Goal: Task Accomplishment & Management: Manage account settings

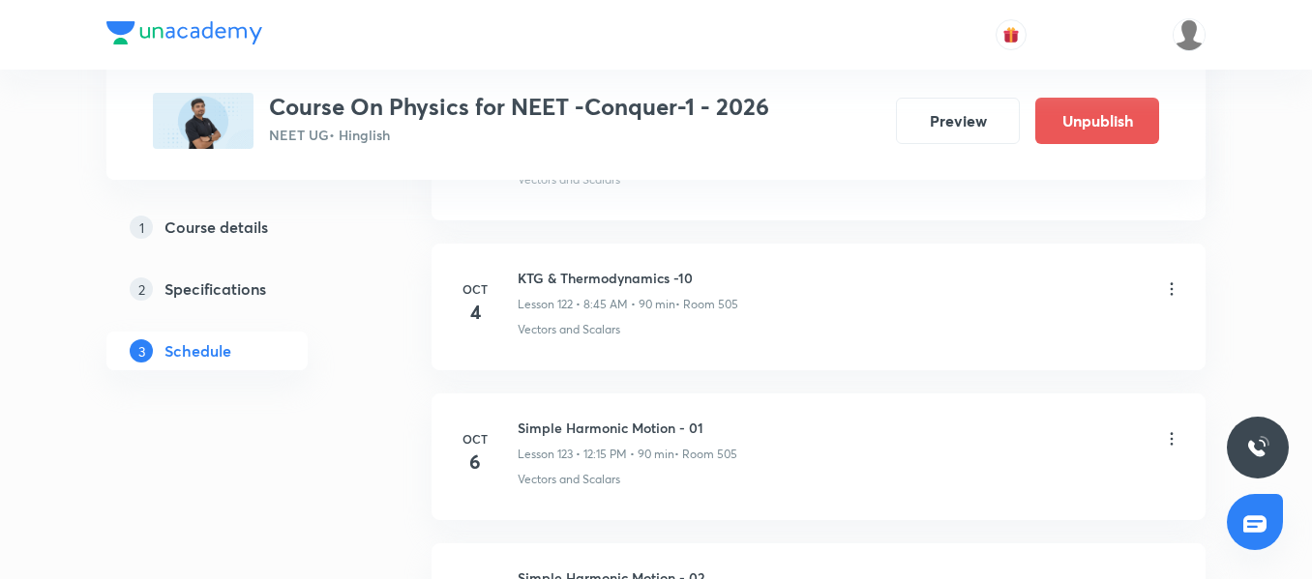
scroll to position [19293, 0]
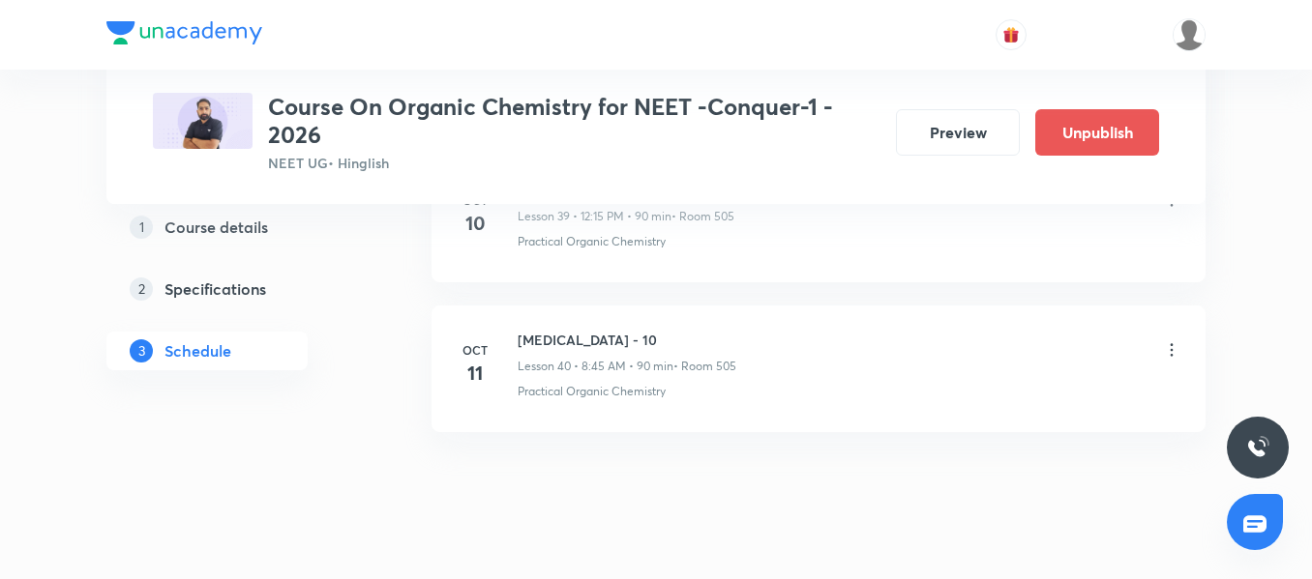
scroll to position [6993, 0]
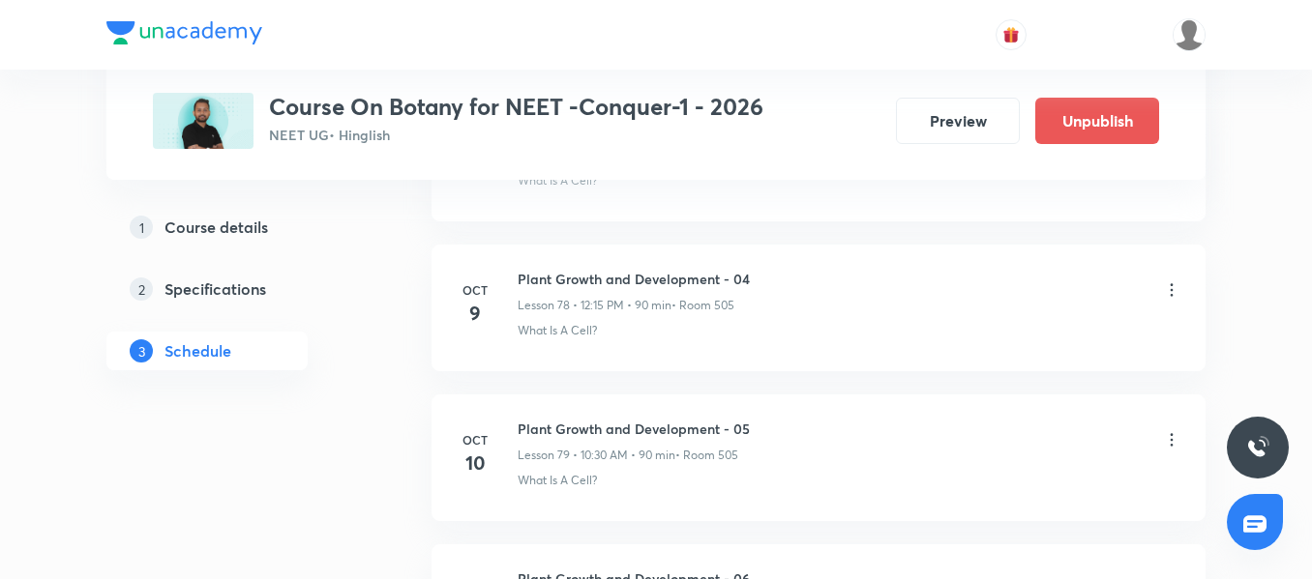
scroll to position [12966, 0]
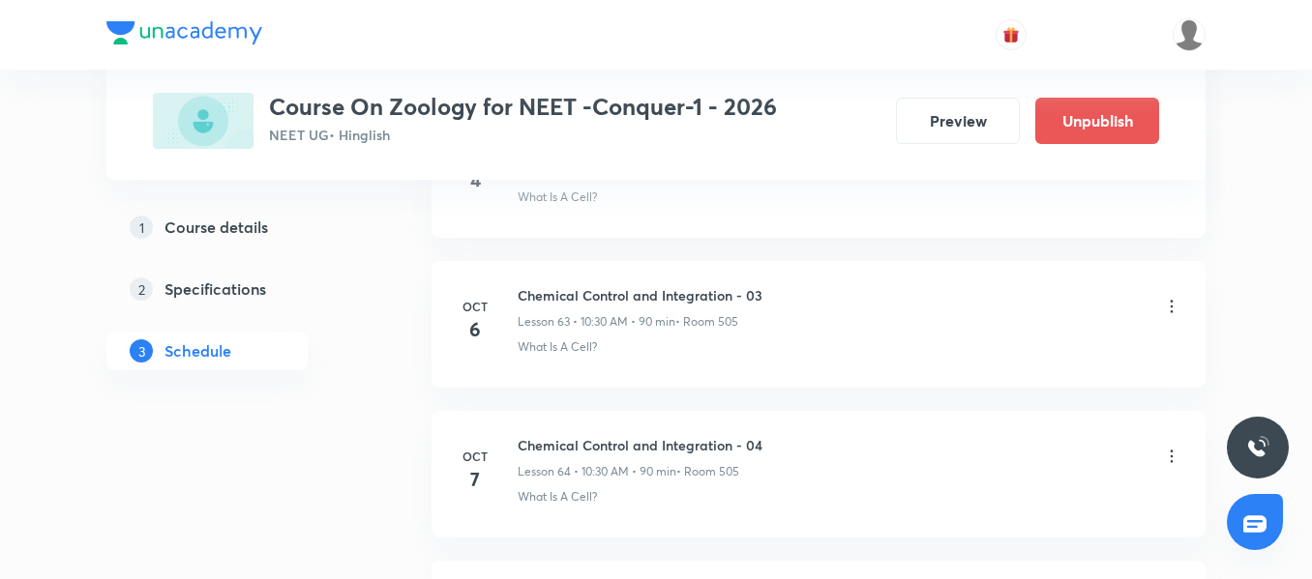
scroll to position [10717, 0]
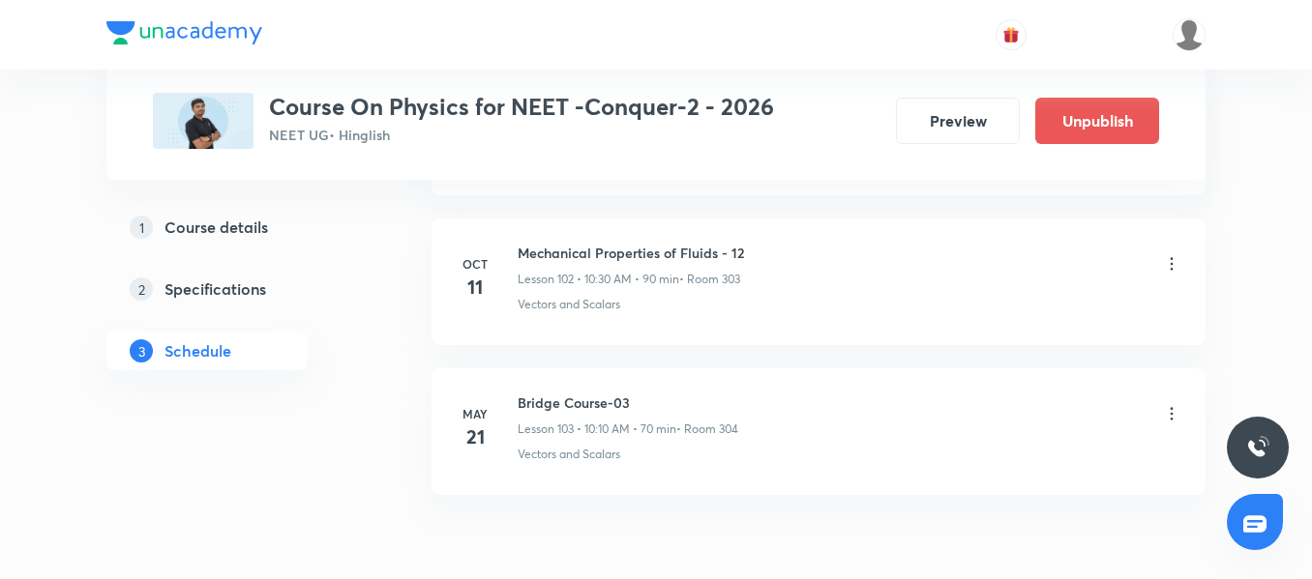
scroll to position [16318, 0]
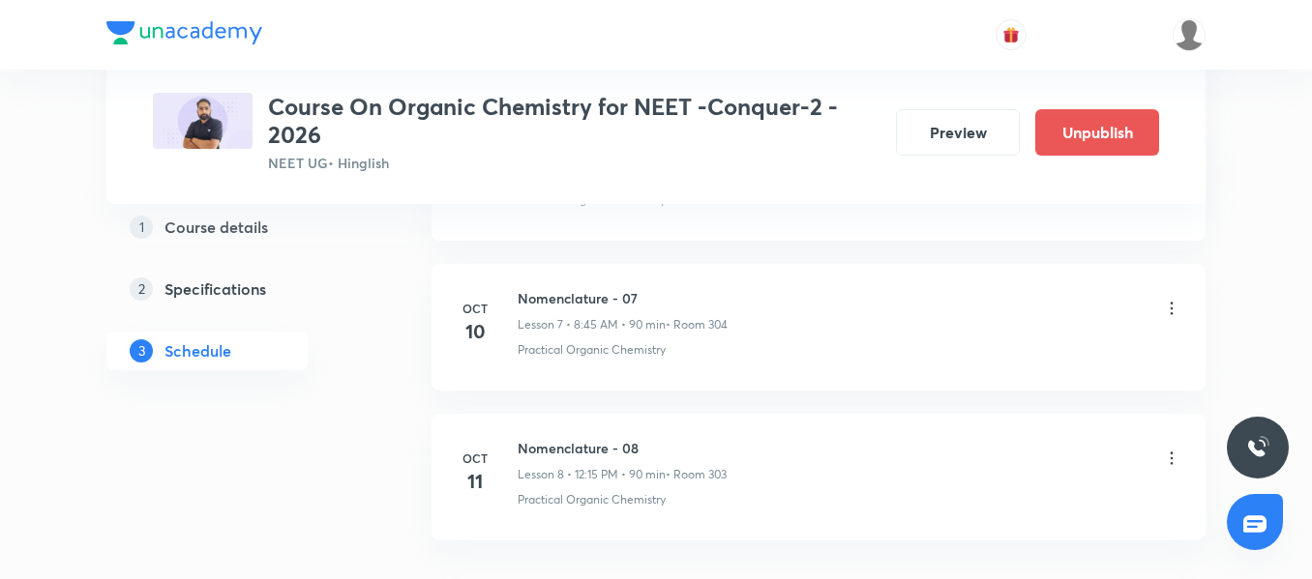
scroll to position [2195, 0]
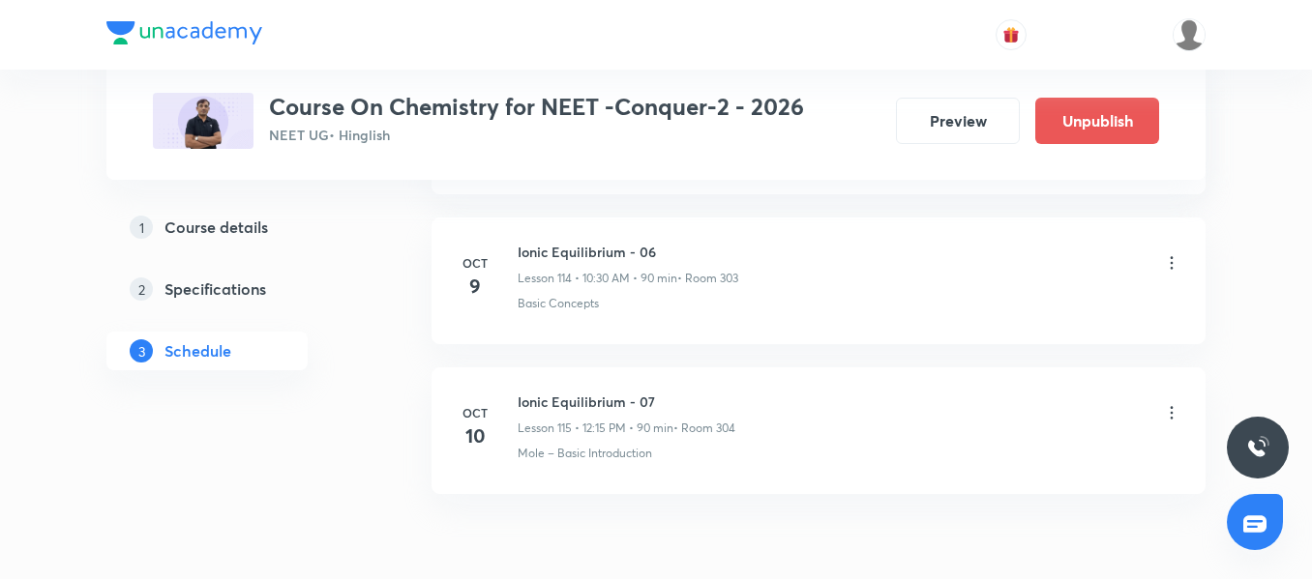
scroll to position [18214, 0]
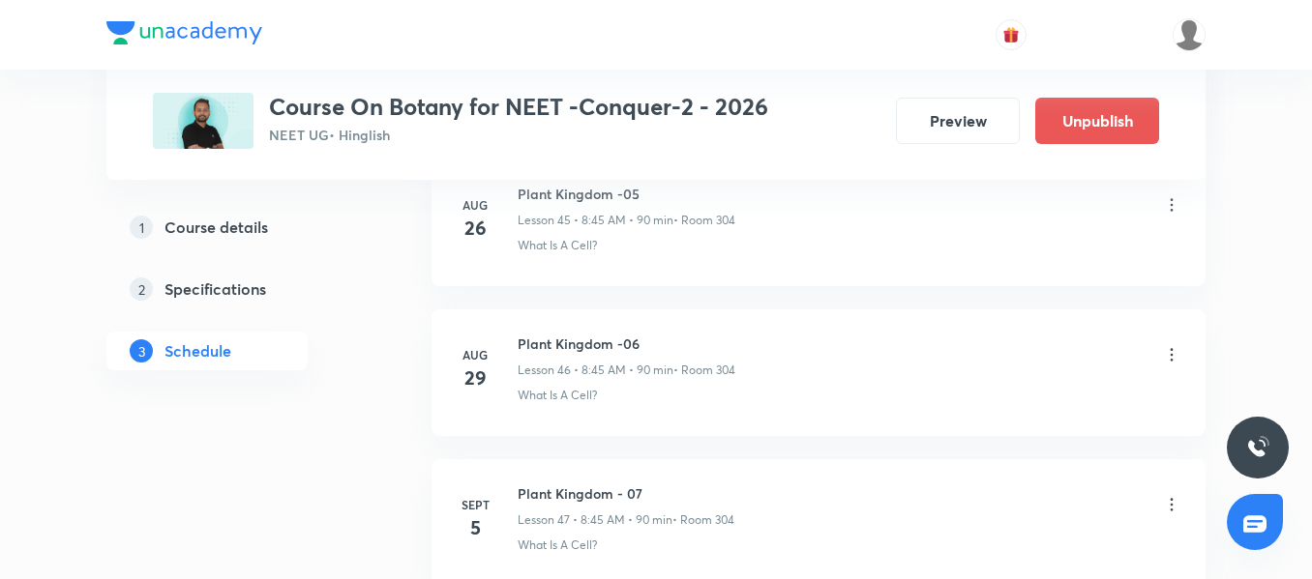
scroll to position [7926, 0]
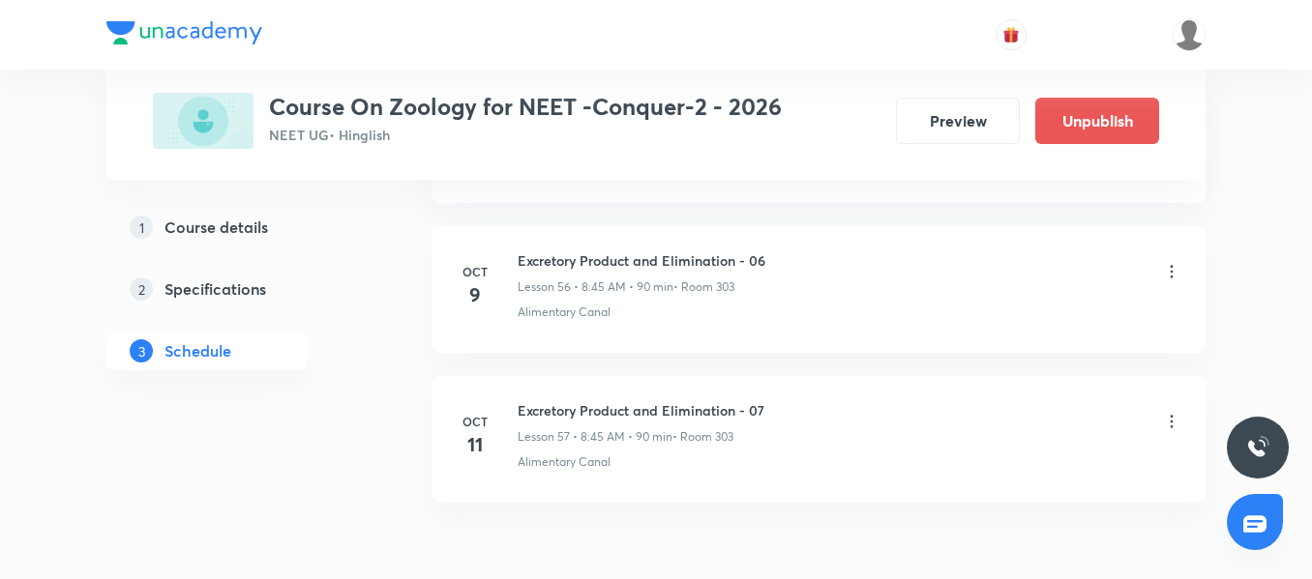
scroll to position [9518, 0]
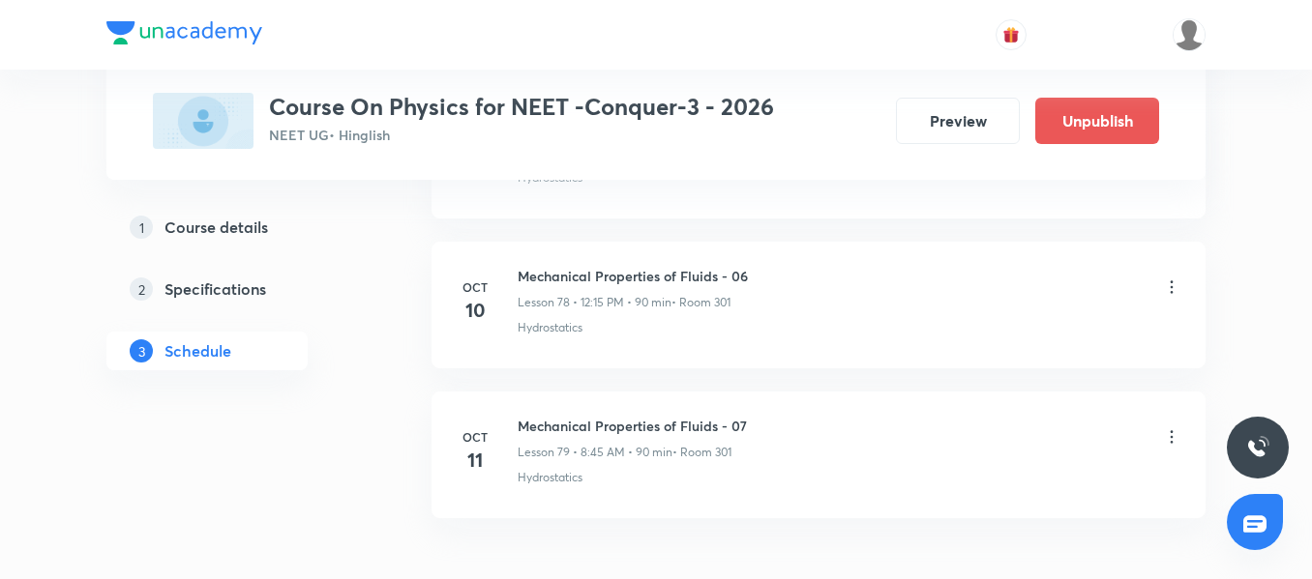
scroll to position [12816, 0]
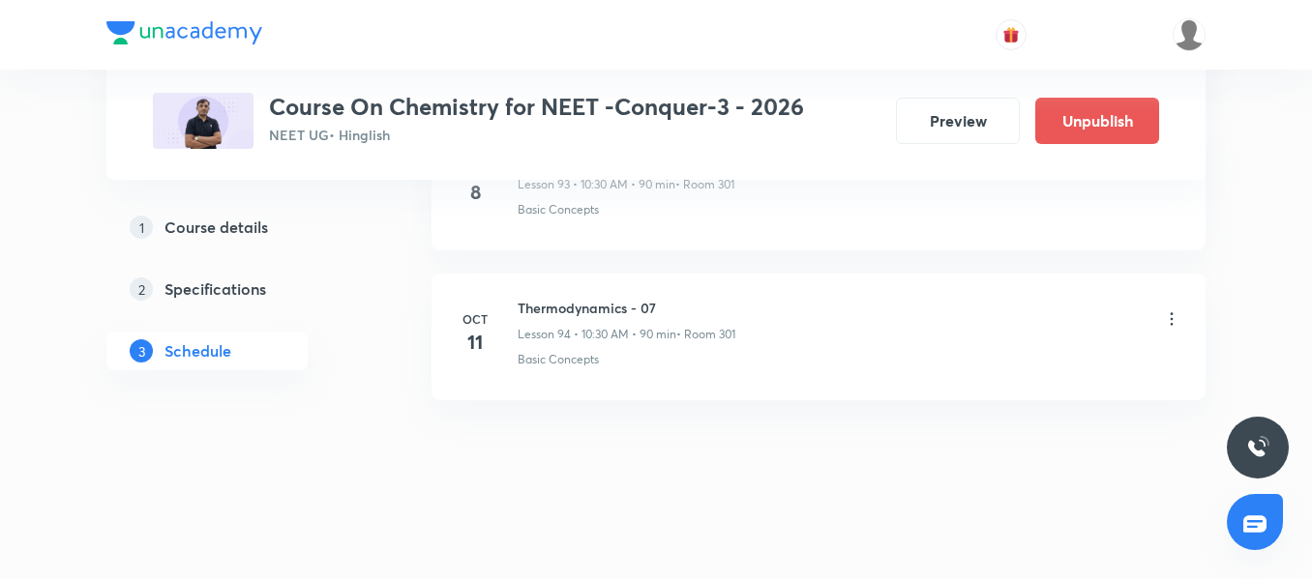
scroll to position [15065, 0]
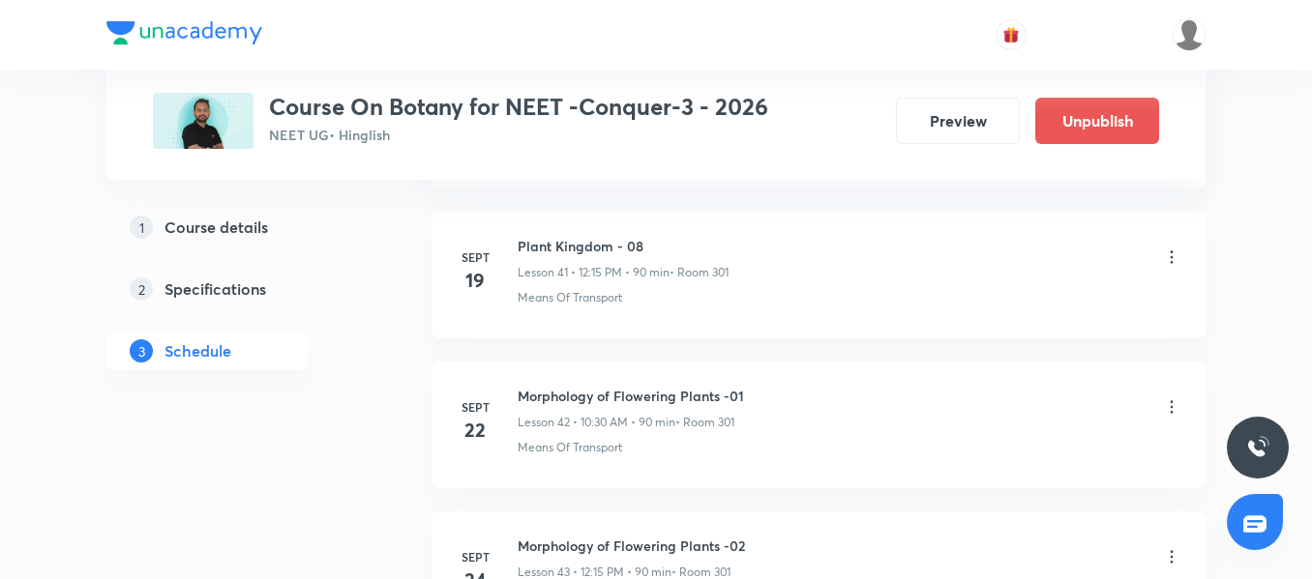
scroll to position [7007, 0]
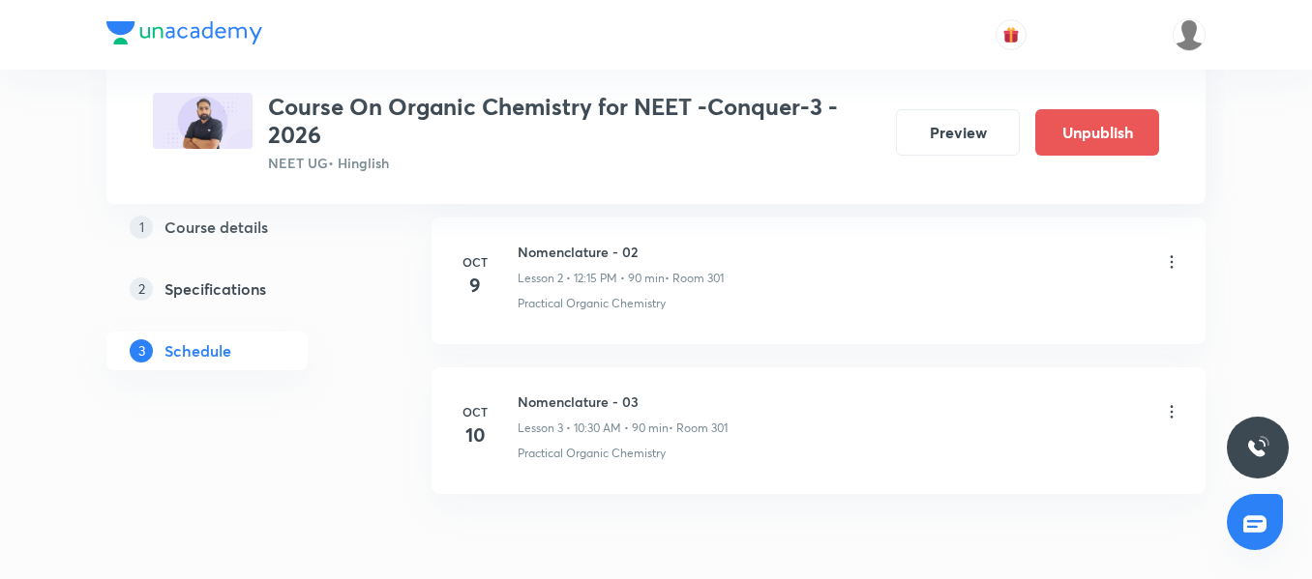
scroll to position [1445, 0]
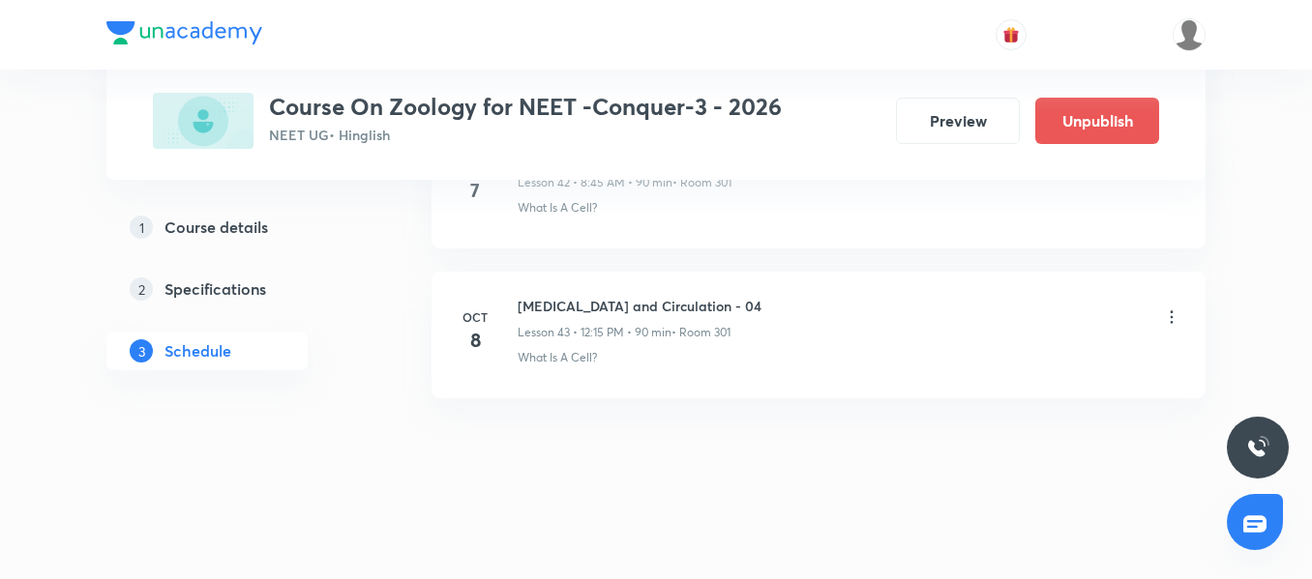
scroll to position [7419, 0]
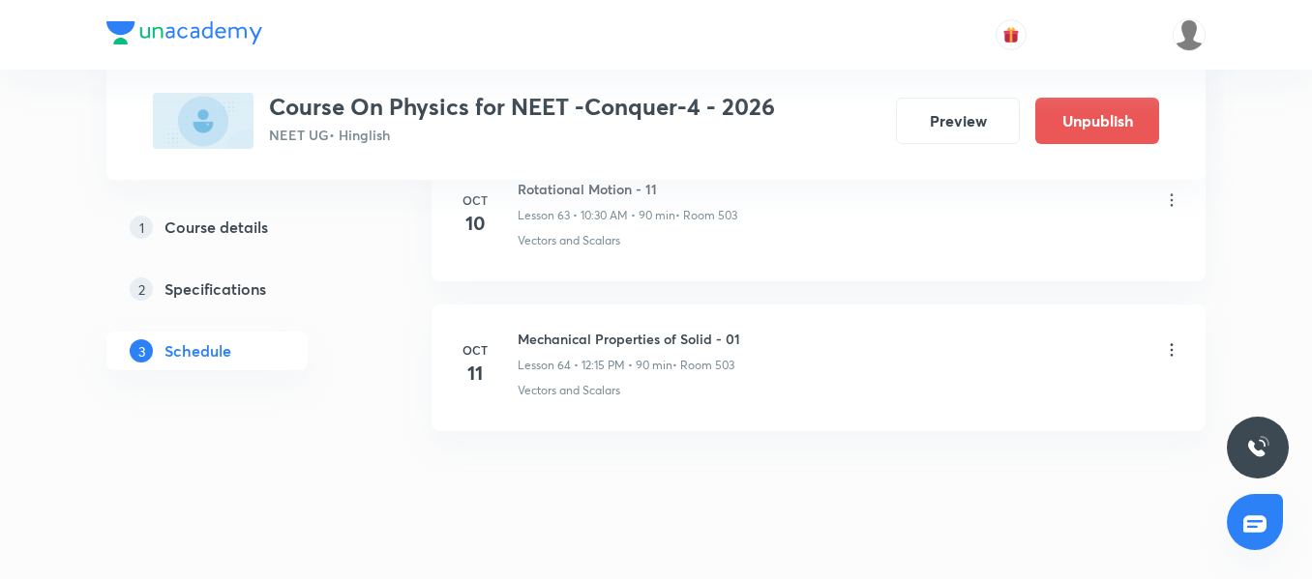
scroll to position [10567, 0]
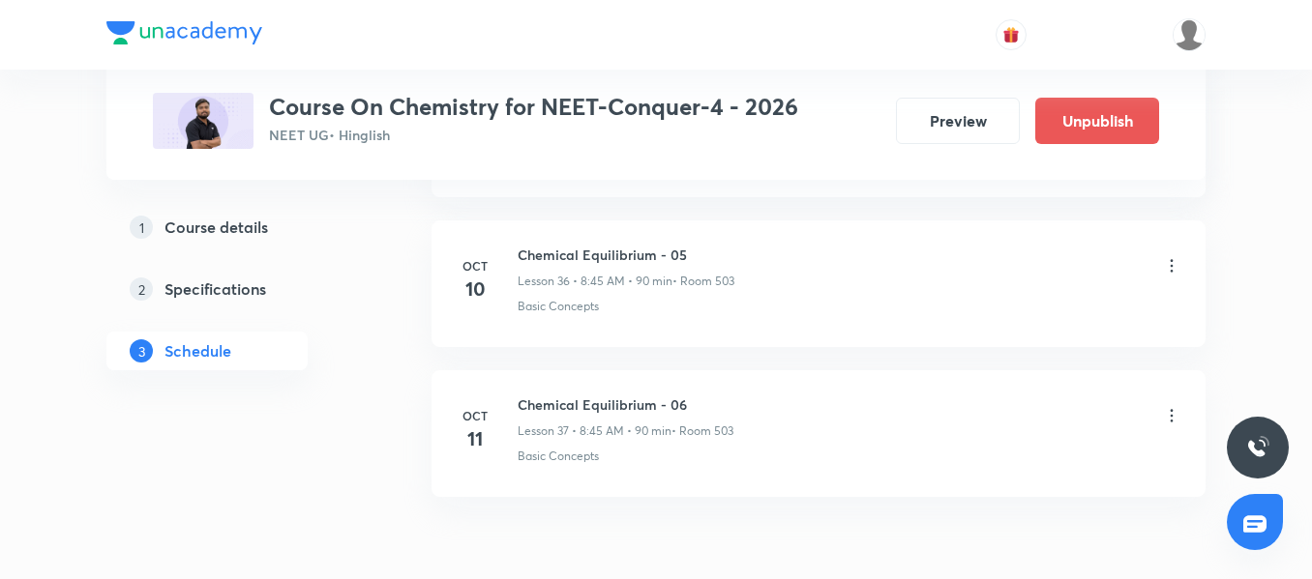
scroll to position [6519, 0]
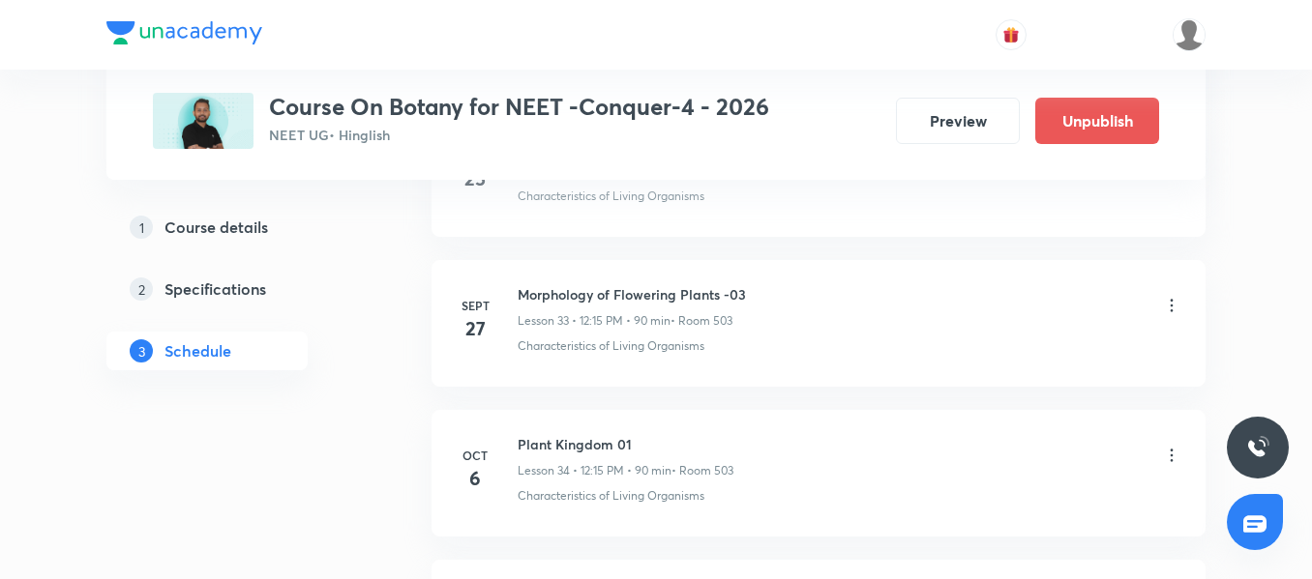
scroll to position [5885, 0]
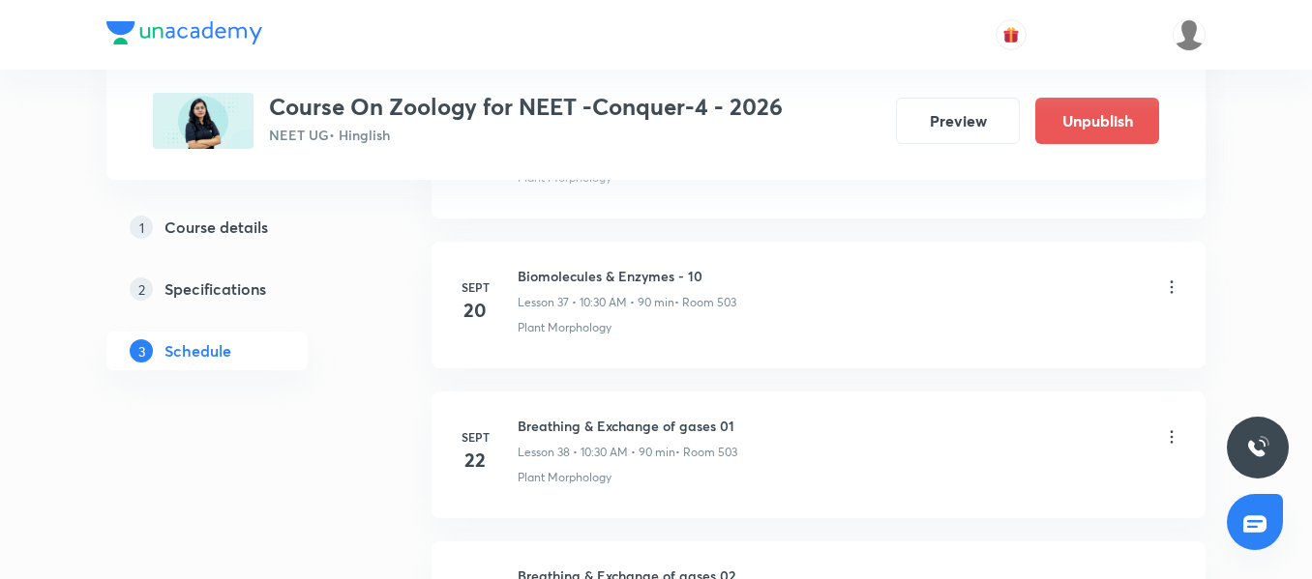
scroll to position [6451, 0]
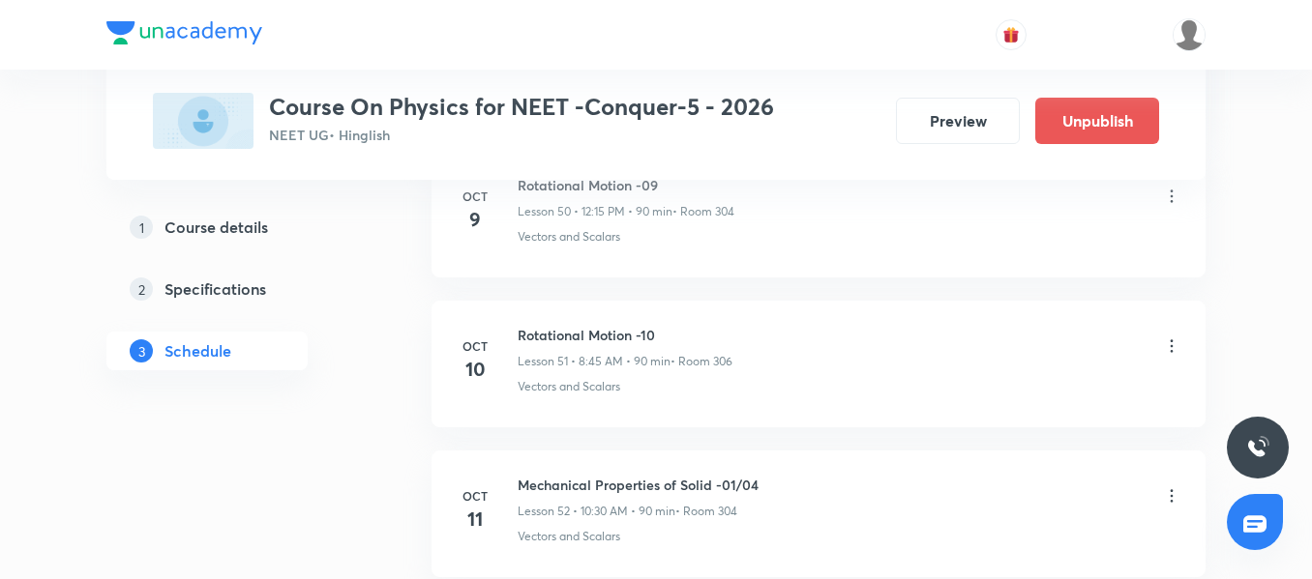
scroll to position [8768, 0]
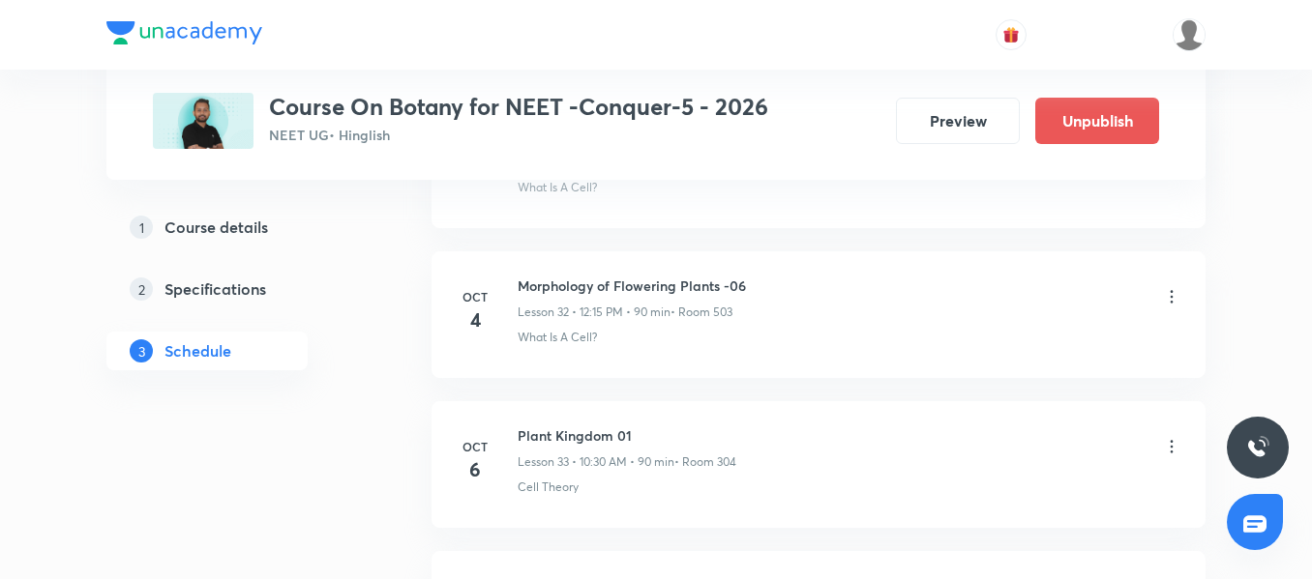
scroll to position [5735, 0]
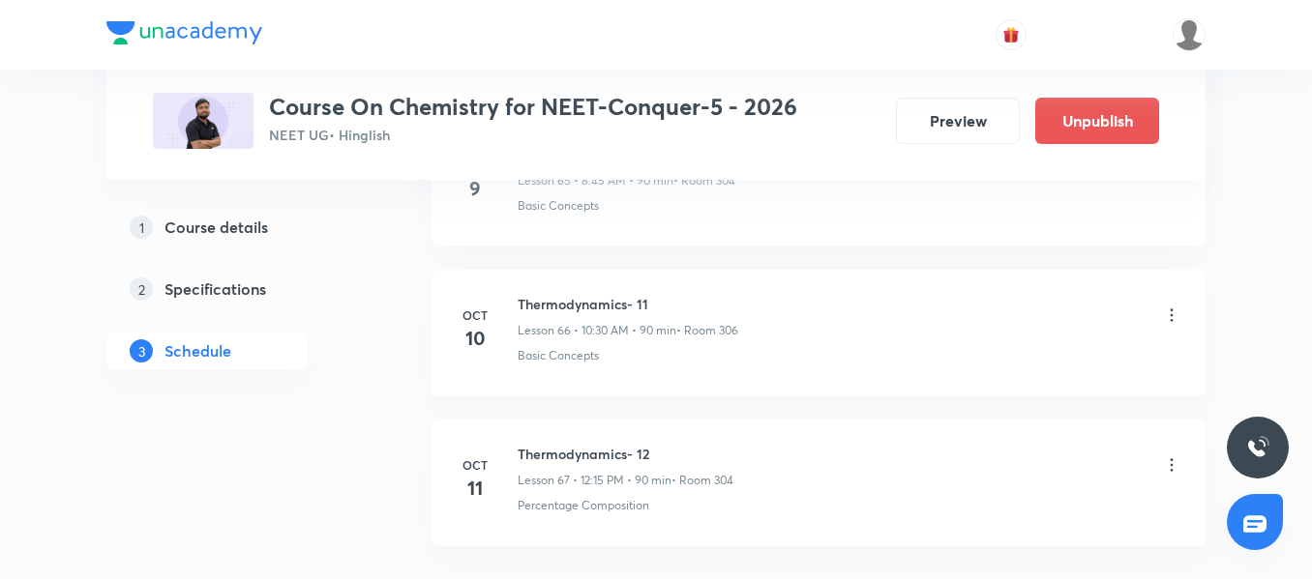
scroll to position [11017, 0]
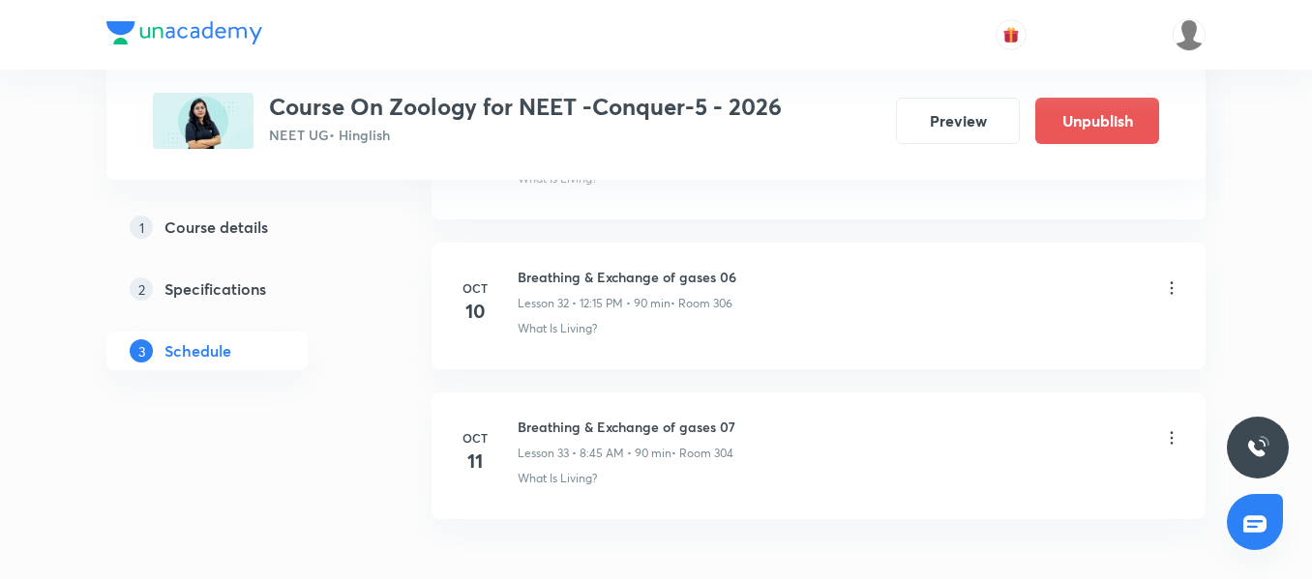
scroll to position [5919, 0]
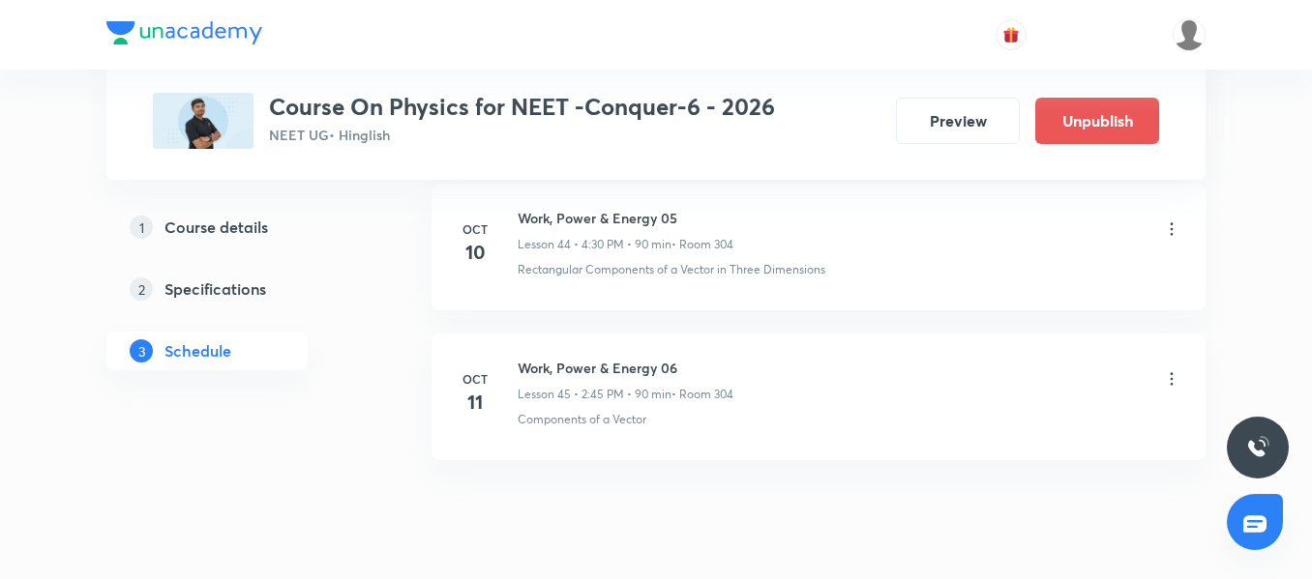
scroll to position [7622, 0]
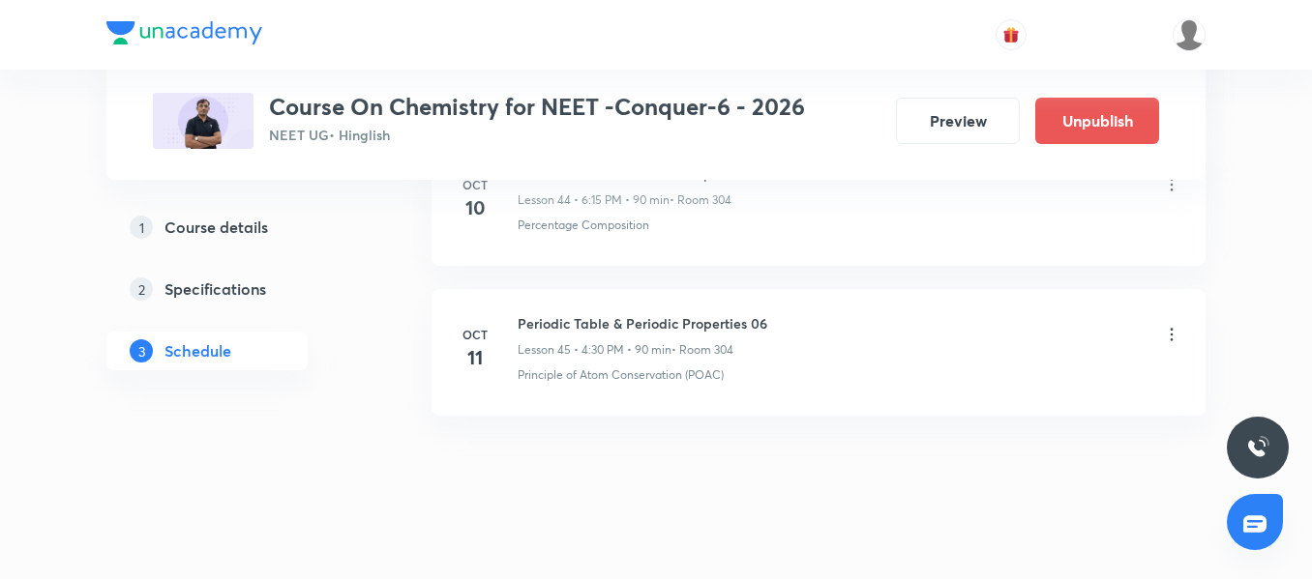
scroll to position [7718, 0]
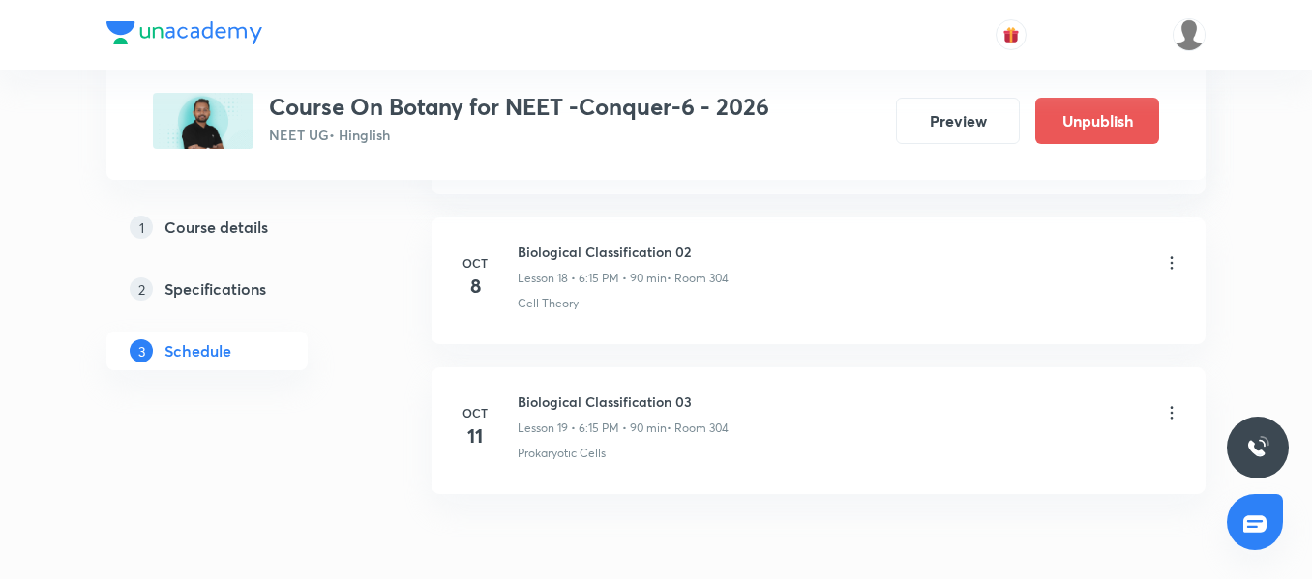
scroll to position [3820, 0]
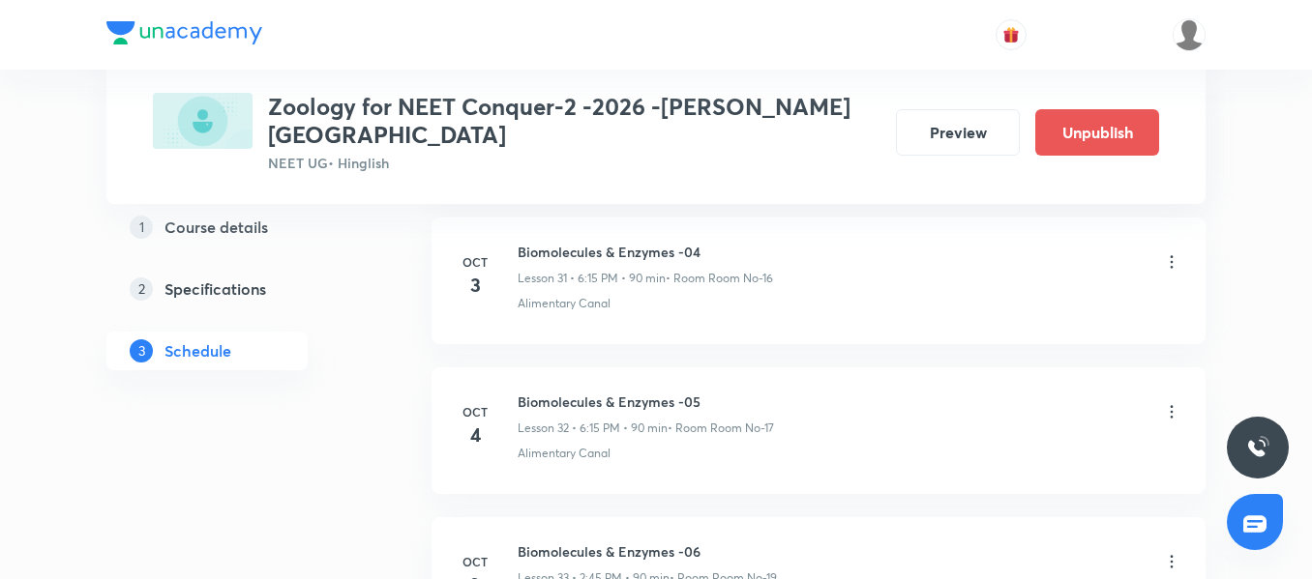
scroll to position [5929, 0]
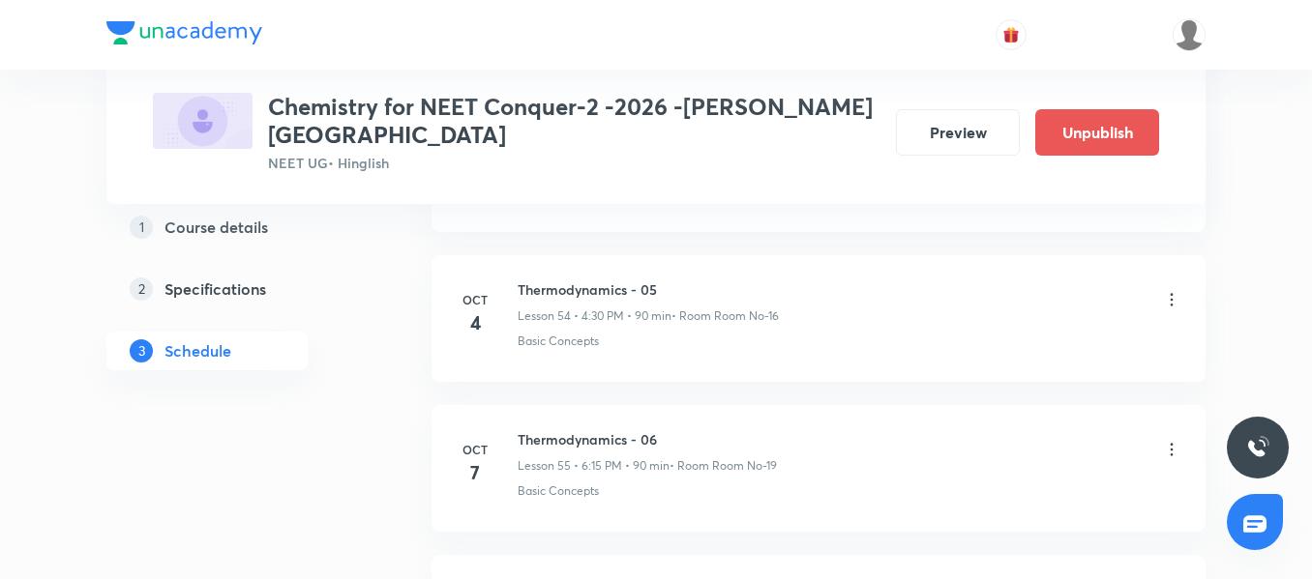
scroll to position [9142, 0]
